Goal: Task Accomplishment & Management: Use online tool/utility

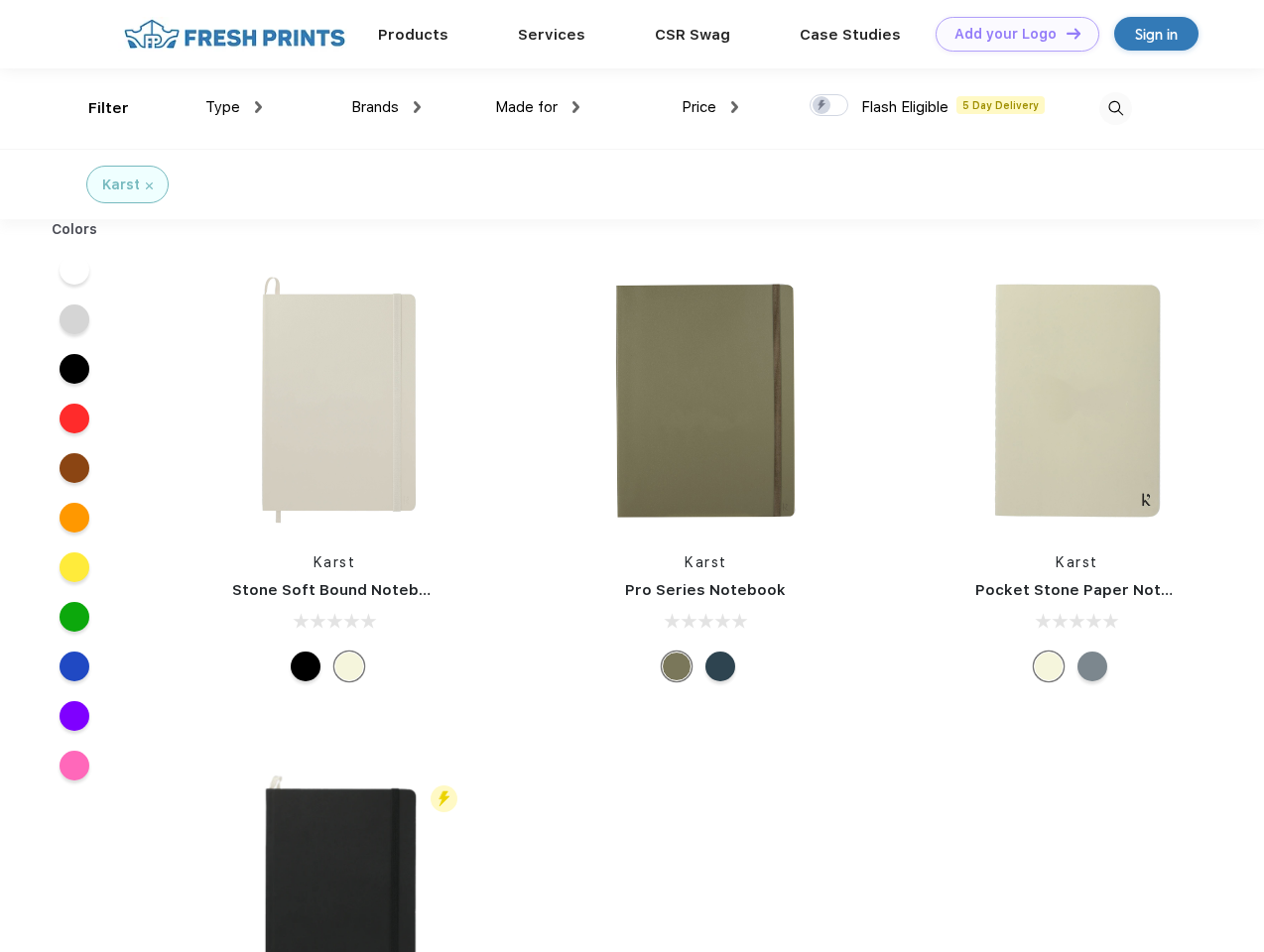
click at [1010, 34] on link "Add your Logo Design Tool" at bounding box center [1017, 34] width 164 height 35
click at [0, 0] on div "Design Tool" at bounding box center [0, 0] width 0 height 0
click at [1065, 33] on link "Add your Logo Design Tool" at bounding box center [1017, 34] width 164 height 35
click at [96, 108] on div "Filter" at bounding box center [108, 108] width 41 height 23
click at [234, 107] on span "Type" at bounding box center [222, 107] width 35 height 18
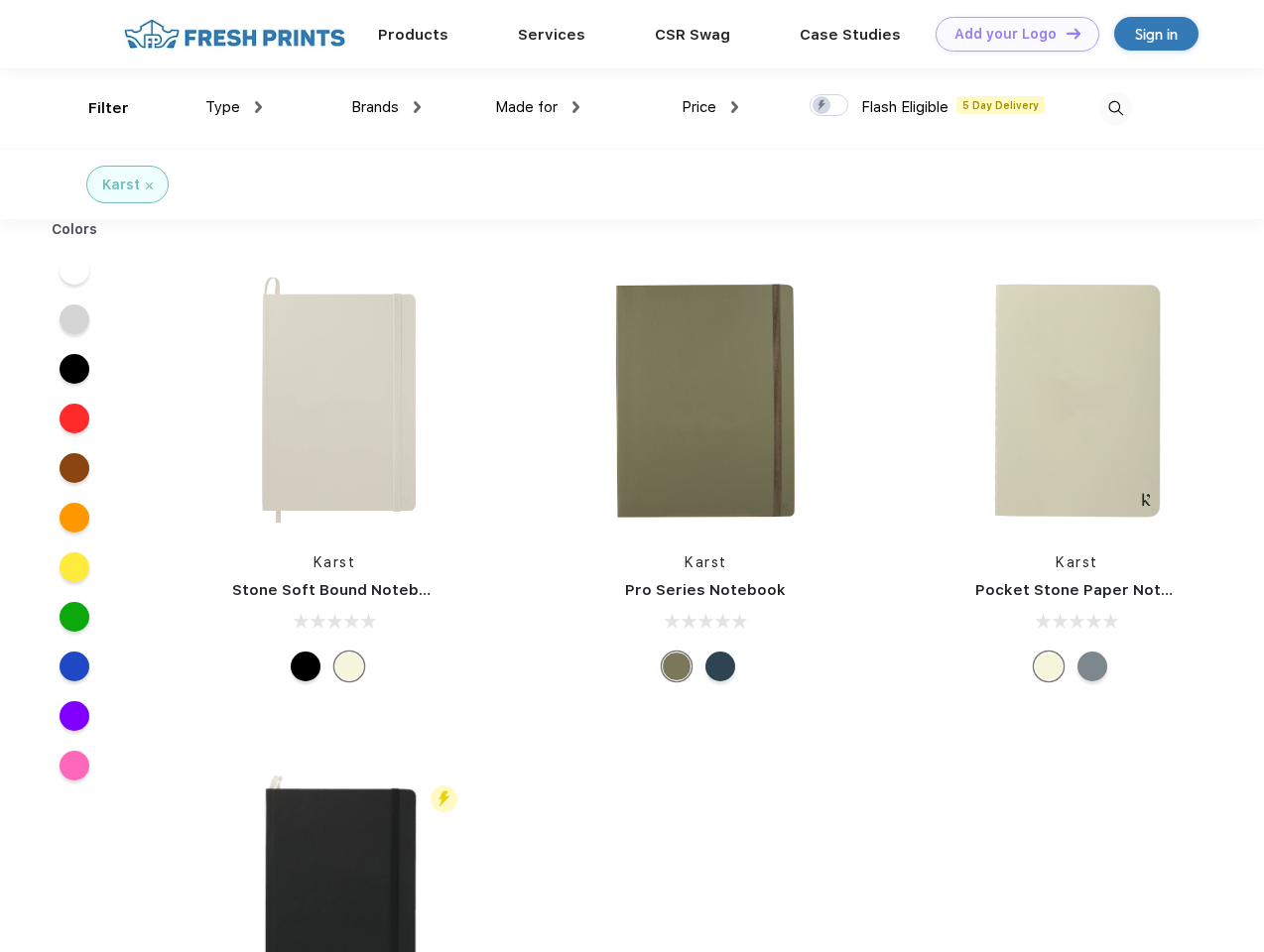
click at [386, 107] on span "Brands" at bounding box center [375, 107] width 48 height 18
click at [537, 107] on span "Made for" at bounding box center [527, 107] width 63 height 18
click at [711, 107] on span "Price" at bounding box center [699, 107] width 35 height 18
click at [830, 106] on div at bounding box center [829, 105] width 39 height 22
click at [823, 106] on input "checkbox" at bounding box center [816, 99] width 13 height 13
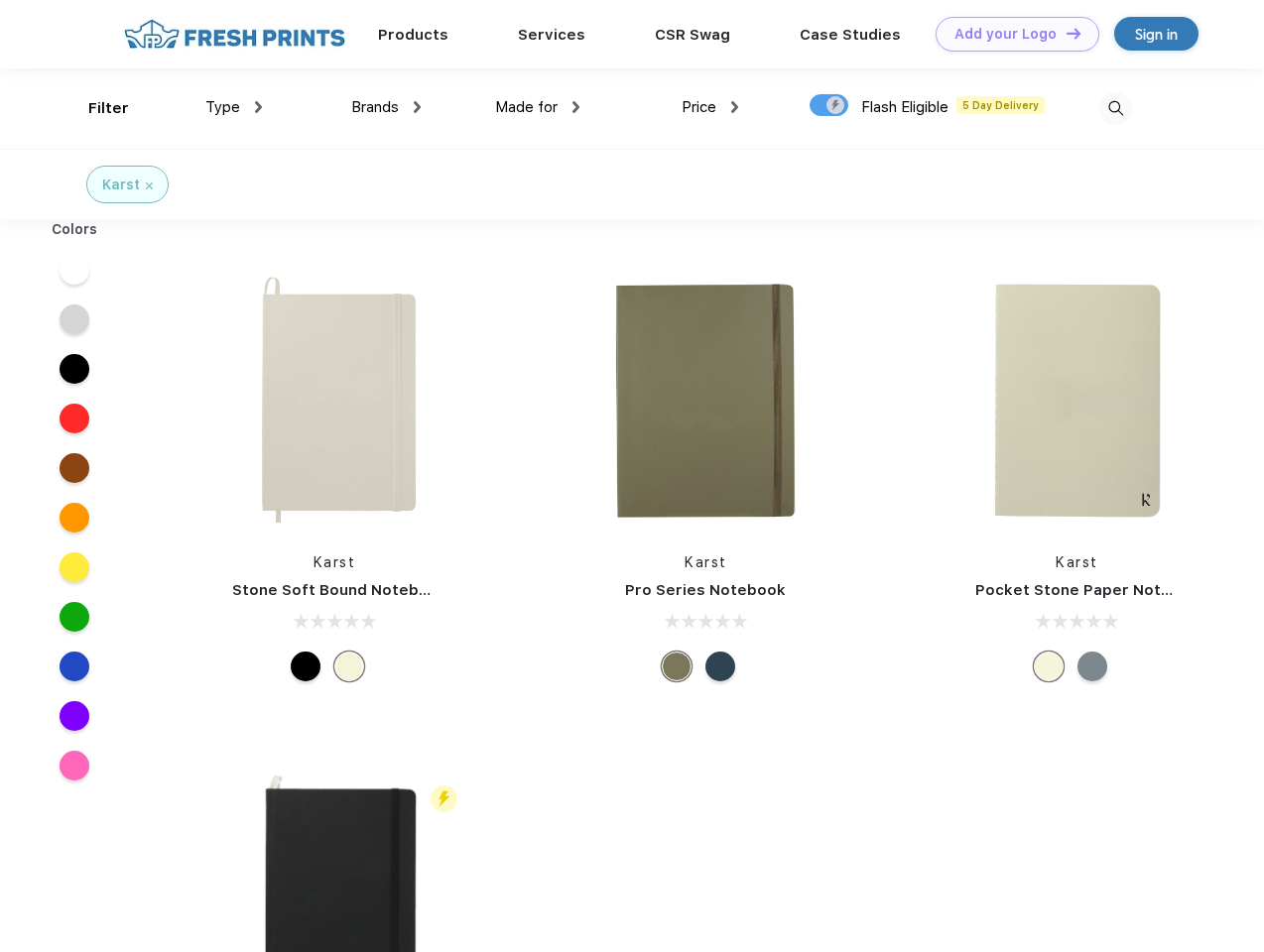
click at [1116, 108] on img at bounding box center [1116, 108] width 33 height 33
